Goal: Find specific page/section: Find specific page/section

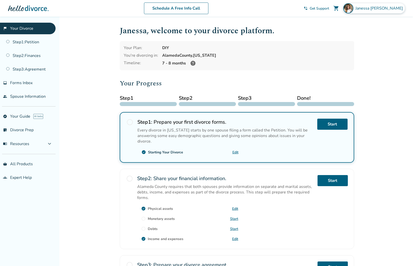
click at [392, 11] on span "[PERSON_NAME]" at bounding box center [379, 9] width 49 height 6
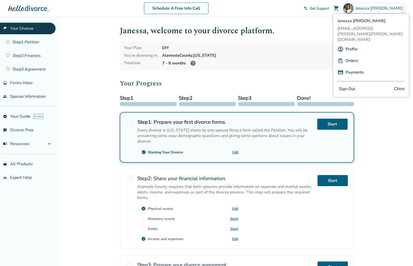
click at [356, 44] on link "Profile" at bounding box center [351, 49] width 12 height 10
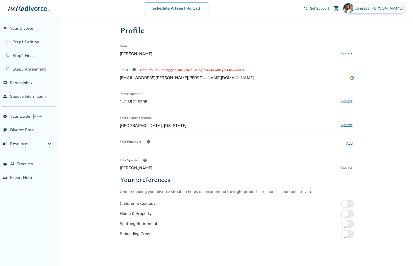
click at [396, 5] on div "[PERSON_NAME]" at bounding box center [374, 8] width 62 height 10
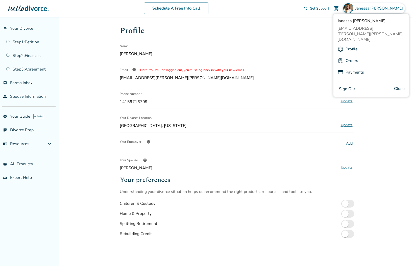
click at [354, 56] on link "Orders" at bounding box center [351, 61] width 13 height 10
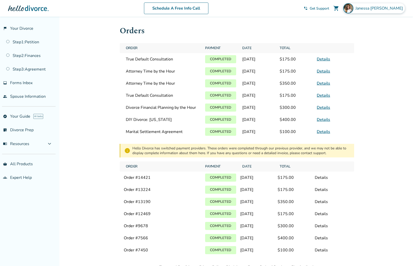
click at [385, 8] on span "[PERSON_NAME]" at bounding box center [379, 9] width 49 height 6
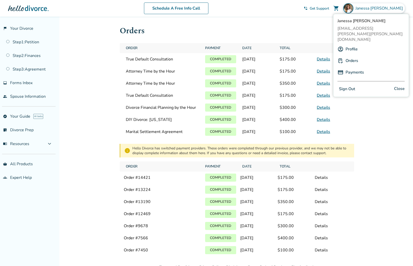
click at [352, 68] on link "Payments" at bounding box center [354, 73] width 18 height 10
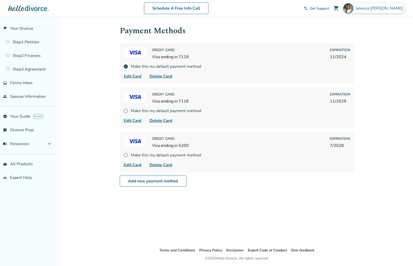
click at [385, 7] on span "[PERSON_NAME]" at bounding box center [379, 9] width 49 height 6
click at [14, 25] on link "flag_2 Your Divorce" at bounding box center [28, 29] width 56 height 12
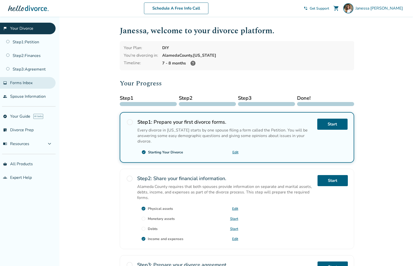
click at [20, 80] on link "inbox Forms Inbox" at bounding box center [28, 83] width 56 height 12
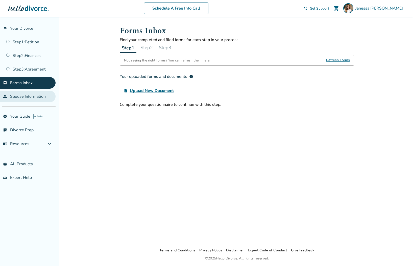
scroll to position [17, 0]
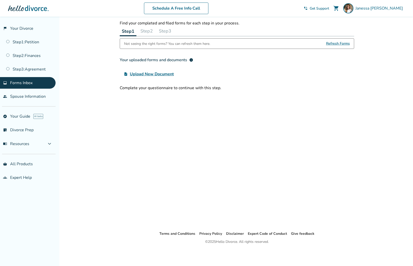
click at [33, 7] on div at bounding box center [28, 8] width 40 height 10
click at [30, 11] on div at bounding box center [28, 8] width 40 height 10
